Goal: Task Accomplishment & Management: Manage account settings

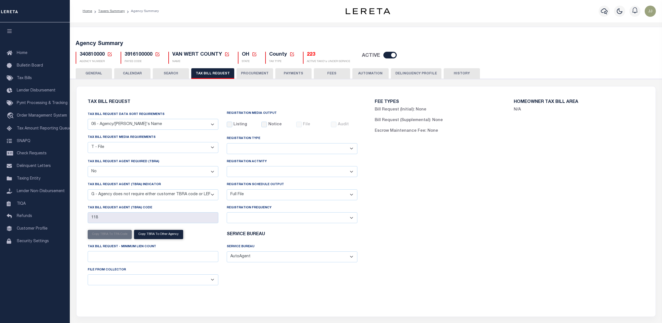
select select "29"
select select "22"
select select "false"
select select "15"
select select "1"
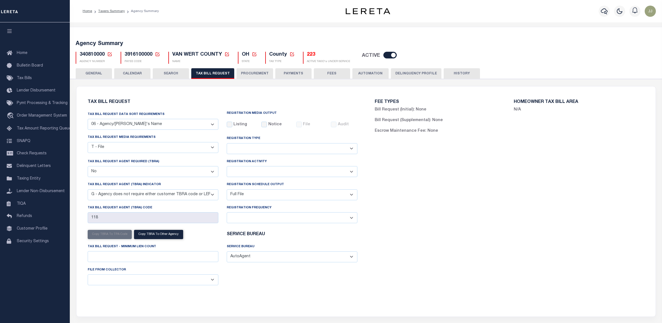
select select
select select "7803021001"
click at [111, 55] on icon at bounding box center [109, 54] width 5 height 5
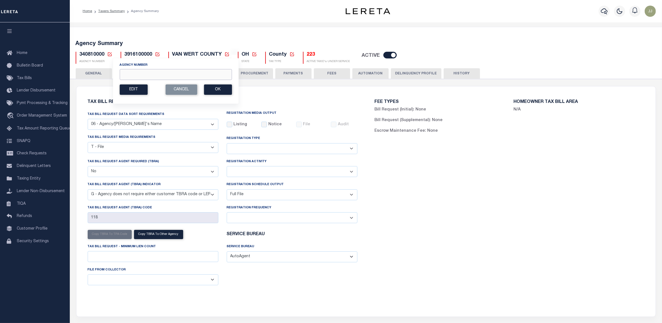
click at [144, 76] on input "Agency Number" at bounding box center [176, 74] width 112 height 11
paste input "310140628"
type input "310140628"
click at [217, 95] on button "Ok" at bounding box center [218, 89] width 28 height 10
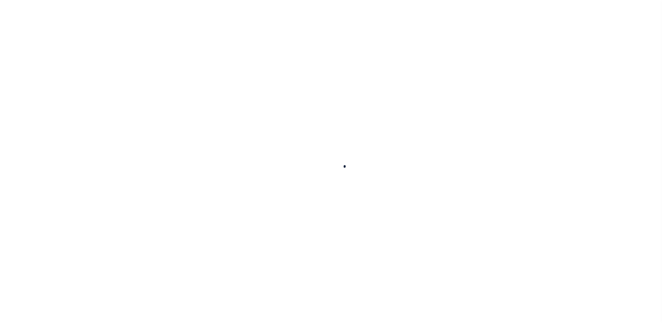
select select
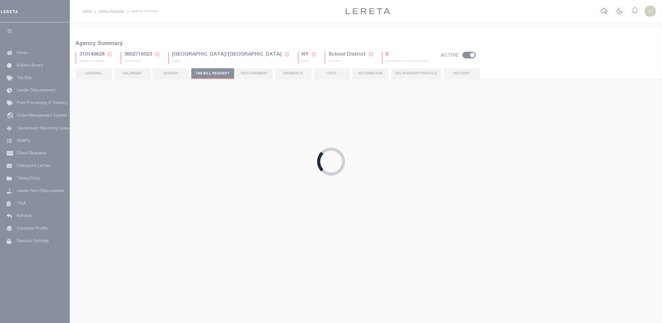
checkbox input "false"
type input "N"
select select "false"
type input "N - Escrow reporting should not include - “Delinquent Prior Year(s) Exist”, “De…"
radio input "true"
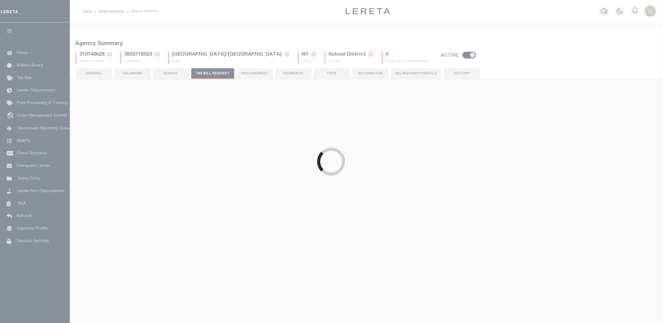
checkbox input "false"
radio input "true"
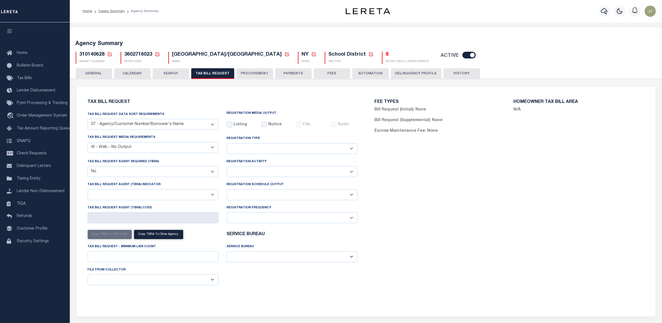
drag, startPoint x: 138, startPoint y: 148, endPoint x: 135, endPoint y: 152, distance: 5.0
click at [138, 148] on select "A - Listing, File B - Blank Disk E - Notice, Listing F - Form G - Survey L - Li…" at bounding box center [153, 147] width 131 height 11
click at [400, 140] on div "FEE TYPES Bill Request (Initial): None Bill Request (Supplemental): None Escrow…" at bounding box center [509, 119] width 279 height 52
click at [308, 74] on button "PAYMENTS" at bounding box center [293, 73] width 36 height 11
click at [298, 75] on button "PAYMENTS" at bounding box center [293, 73] width 36 height 11
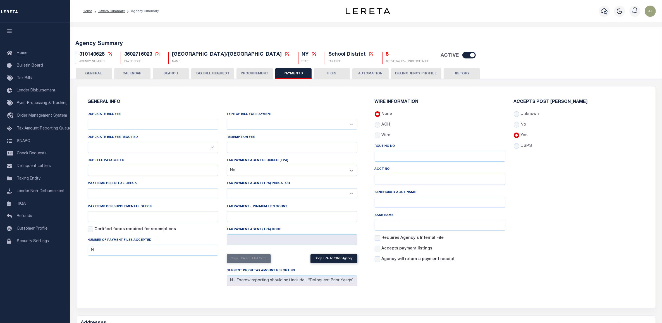
click at [375, 72] on button "AUTOMATION" at bounding box center [370, 73] width 36 height 11
